Goal: Answer question/provide support

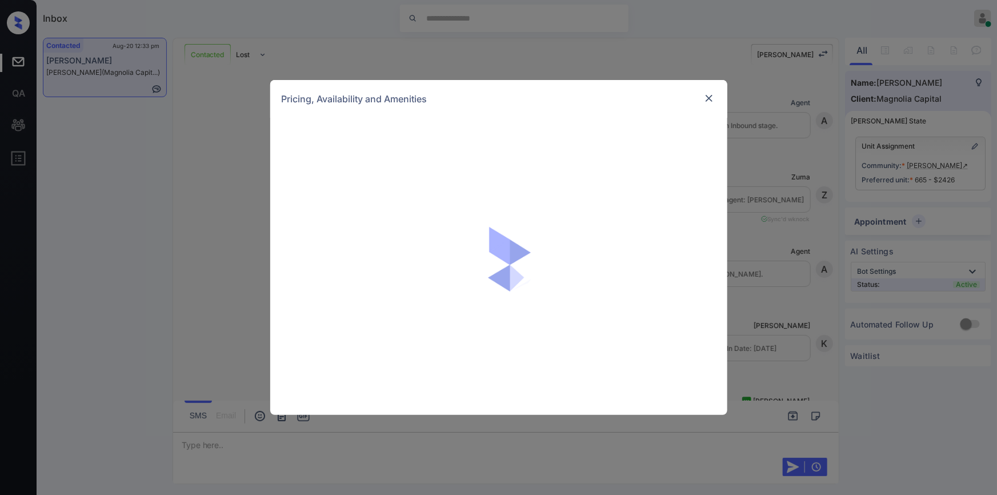
scroll to position [3172, 0]
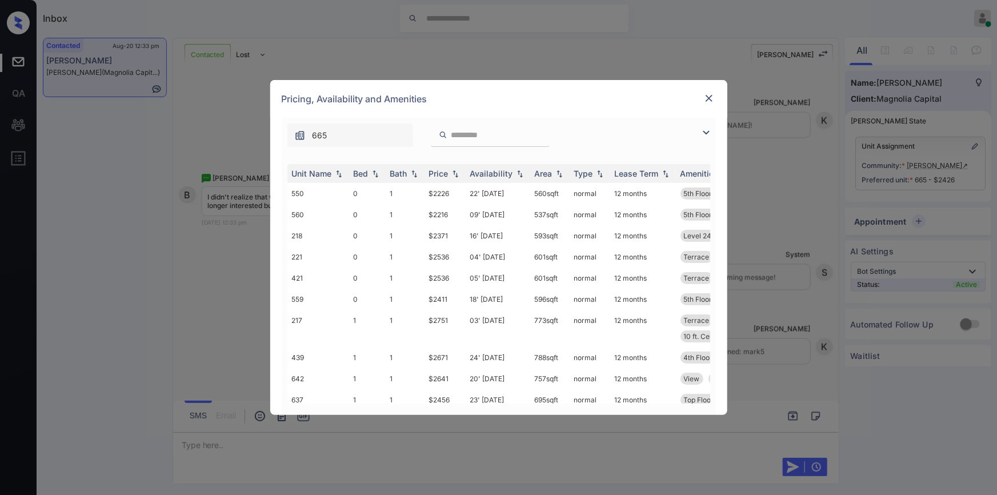
click at [705, 130] on img at bounding box center [706, 133] width 14 height 14
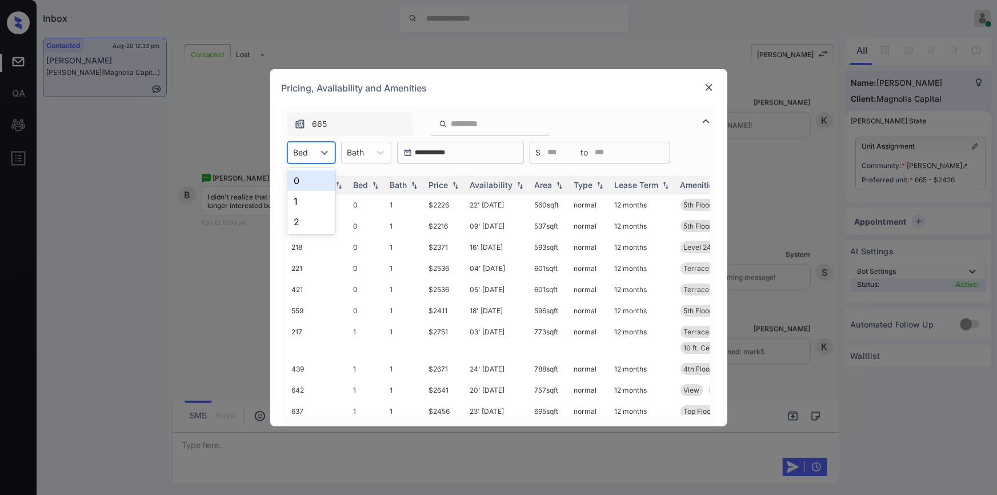
click at [313, 149] on div "Bed" at bounding box center [301, 152] width 26 height 17
click at [306, 182] on div "0" at bounding box center [311, 180] width 48 height 21
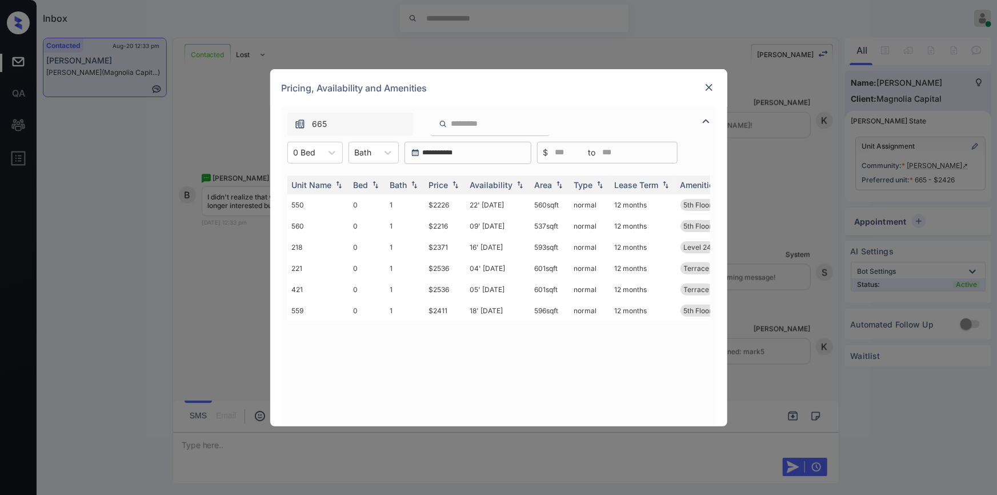
click at [703, 82] on img at bounding box center [708, 87] width 11 height 11
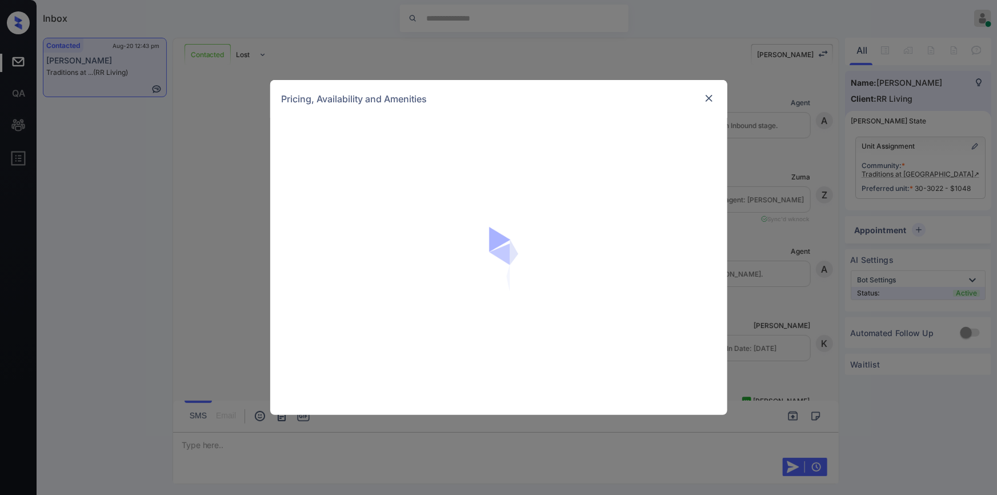
scroll to position [3002, 0]
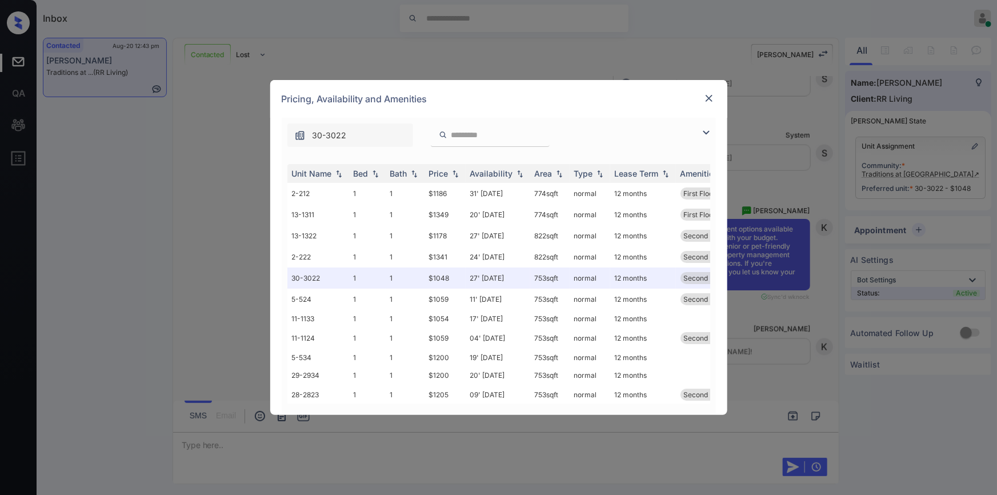
click at [705, 132] on img at bounding box center [706, 133] width 14 height 14
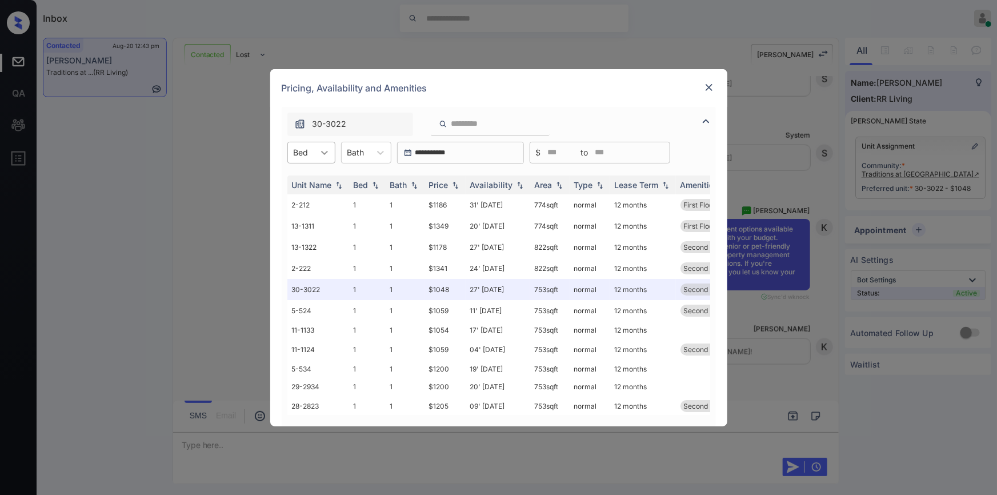
click at [326, 158] on div at bounding box center [324, 152] width 21 height 21
click at [714, 83] on img at bounding box center [708, 87] width 11 height 11
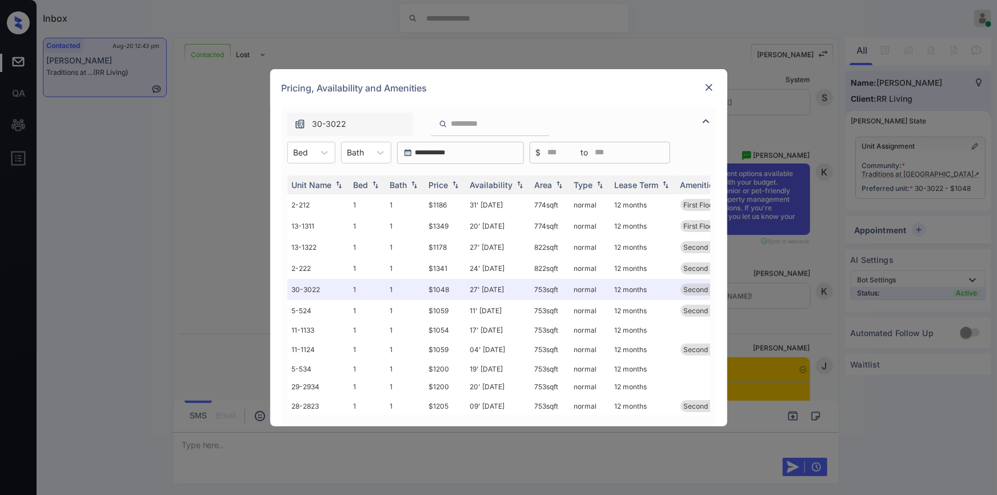
scroll to position [3122, 0]
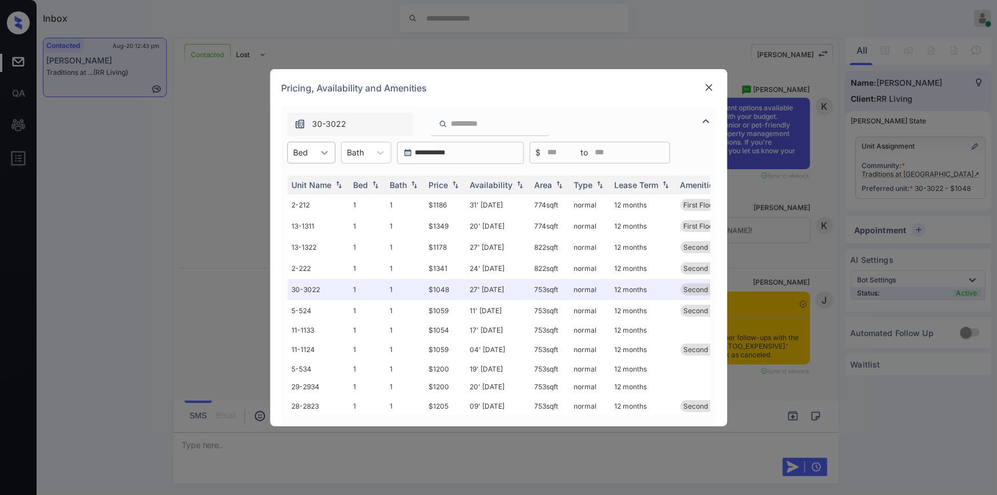
click at [314, 158] on div at bounding box center [324, 152] width 21 height 21
click at [303, 183] on div "1" at bounding box center [311, 180] width 48 height 21
